Goal: Navigation & Orientation: Go to known website

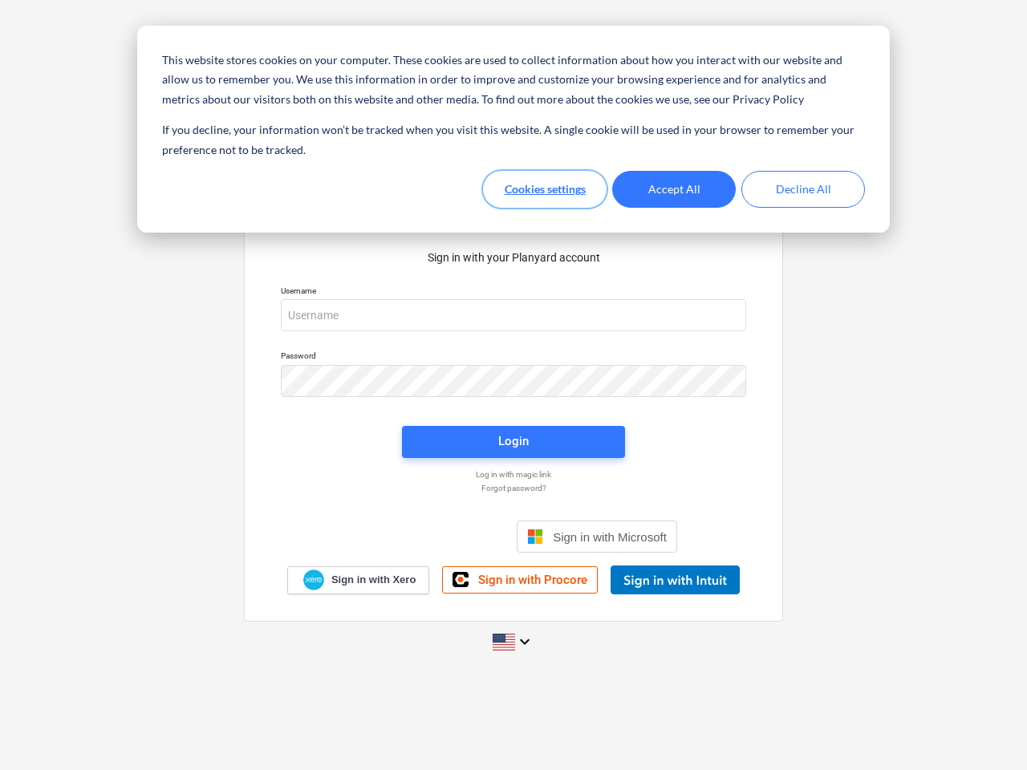
click at [545, 189] on button "Cookies settings" at bounding box center [545, 189] width 124 height 37
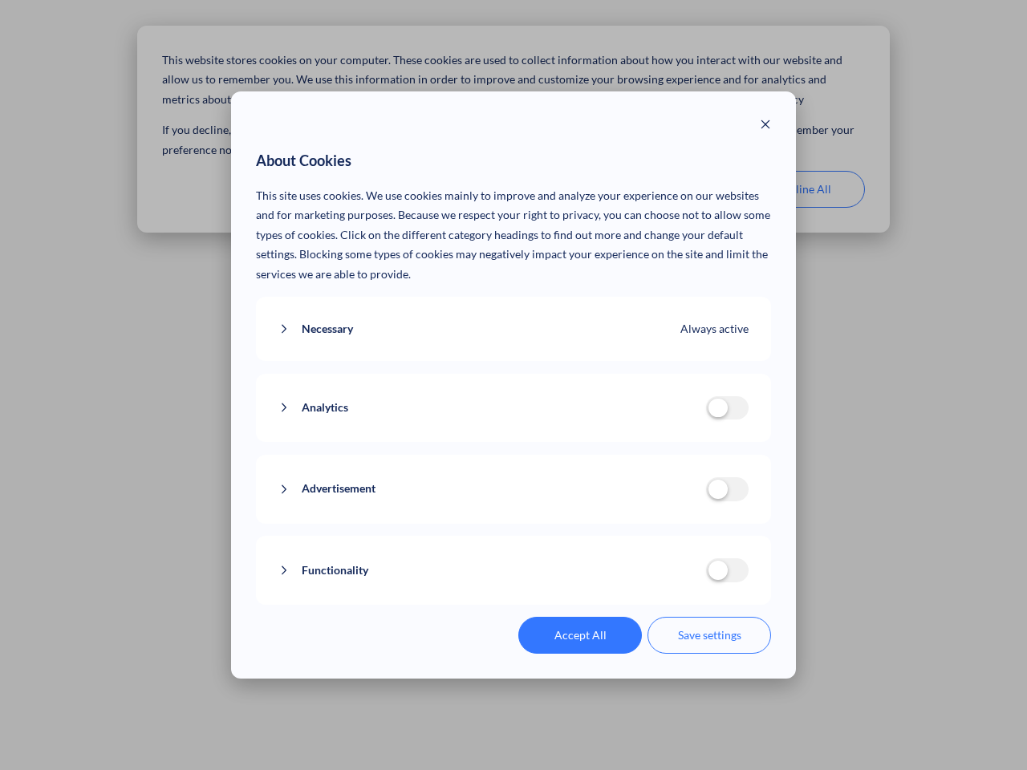
click at [674, 189] on p "This site uses cookies. We use cookies mainly to improve and analyze your exper…" at bounding box center [514, 235] width 516 height 99
click at [803, 189] on div "About Cookies This site uses cookies. We use cookies mainly to improve and anal…" at bounding box center [513, 385] width 1027 height 770
click at [513, 315] on div "Necessary Always active These cookies are necessary for the website to function…" at bounding box center [514, 329] width 516 height 65
click at [513, 381] on div "Analytics analytics cookies disallowed These cookies help us to understand how …" at bounding box center [514, 408] width 516 height 69
click at [513, 442] on div "Analytics analytics cookies disallowed These cookies help us to understand how …" at bounding box center [514, 408] width 516 height 69
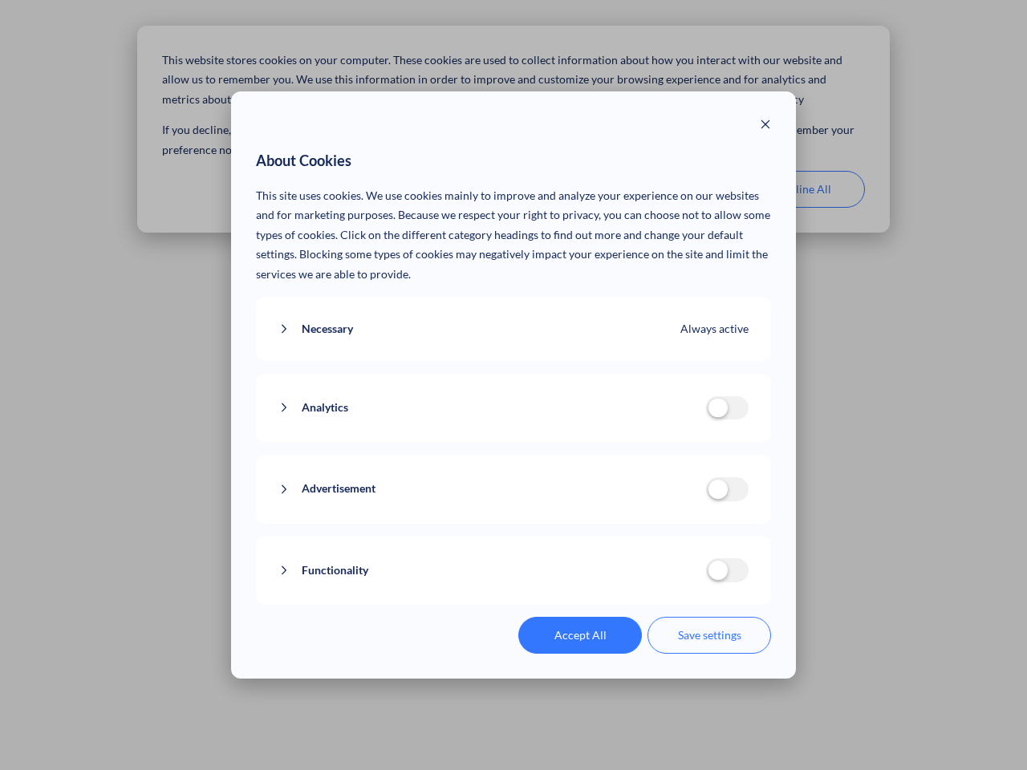
click at [597, 537] on div "Functionality functionality cookies disallowed We use a set of cookies that are…" at bounding box center [514, 570] width 516 height 69
click at [674, 580] on button "Functionality" at bounding box center [491, 571] width 427 height 20
click at [513, 642] on div "Accept All Save settings" at bounding box center [514, 635] width 516 height 37
